Goal: Task Accomplishment & Management: Manage account settings

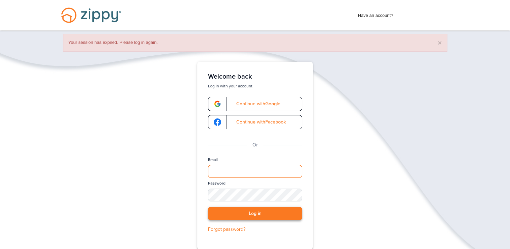
type input "**********"
click at [253, 213] on button "Log in" at bounding box center [255, 214] width 94 height 14
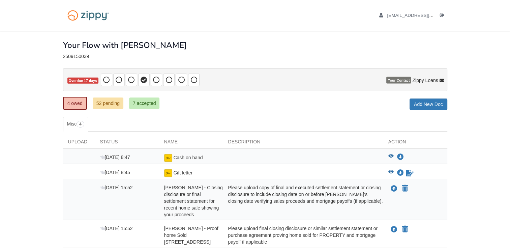
click at [502, 87] on body "[EMAIL_ADDRESS][DOMAIN_NAME] Logout" at bounding box center [255, 150] width 510 height 301
